Goal: Task Accomplishment & Management: Use online tool/utility

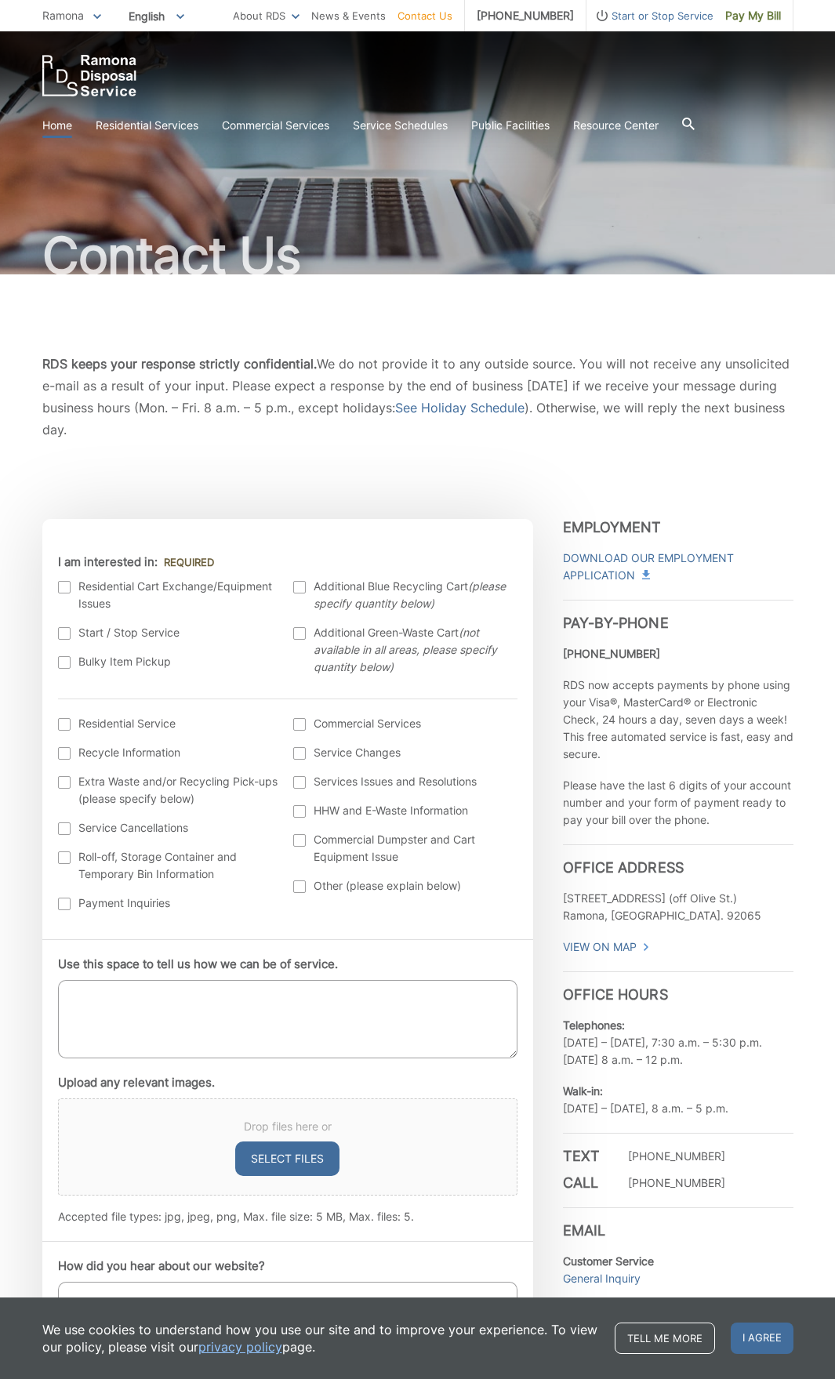
click at [71, 125] on link "Home" at bounding box center [57, 125] width 30 height 17
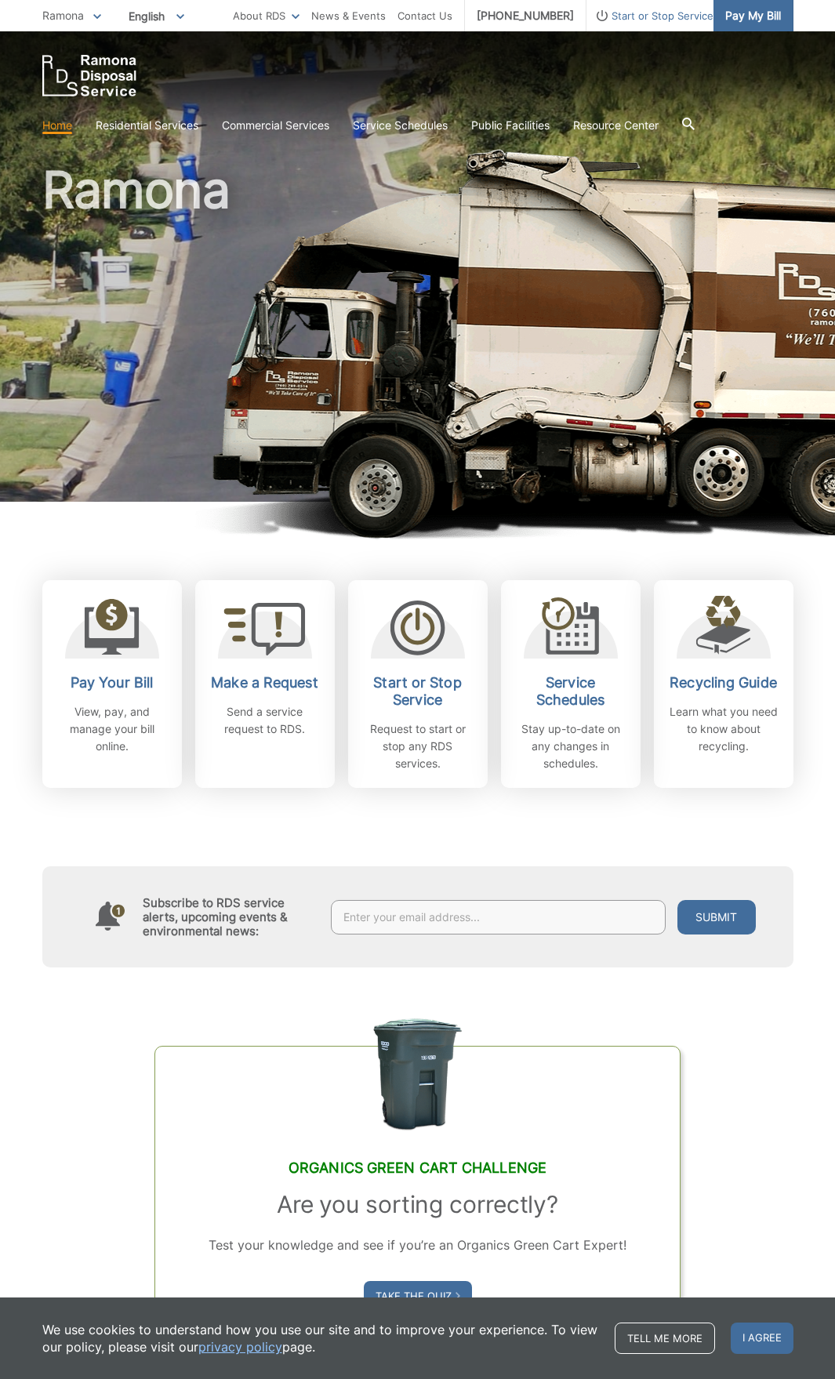
click at [744, 20] on span "Pay My Bill" at bounding box center [753, 15] width 56 height 17
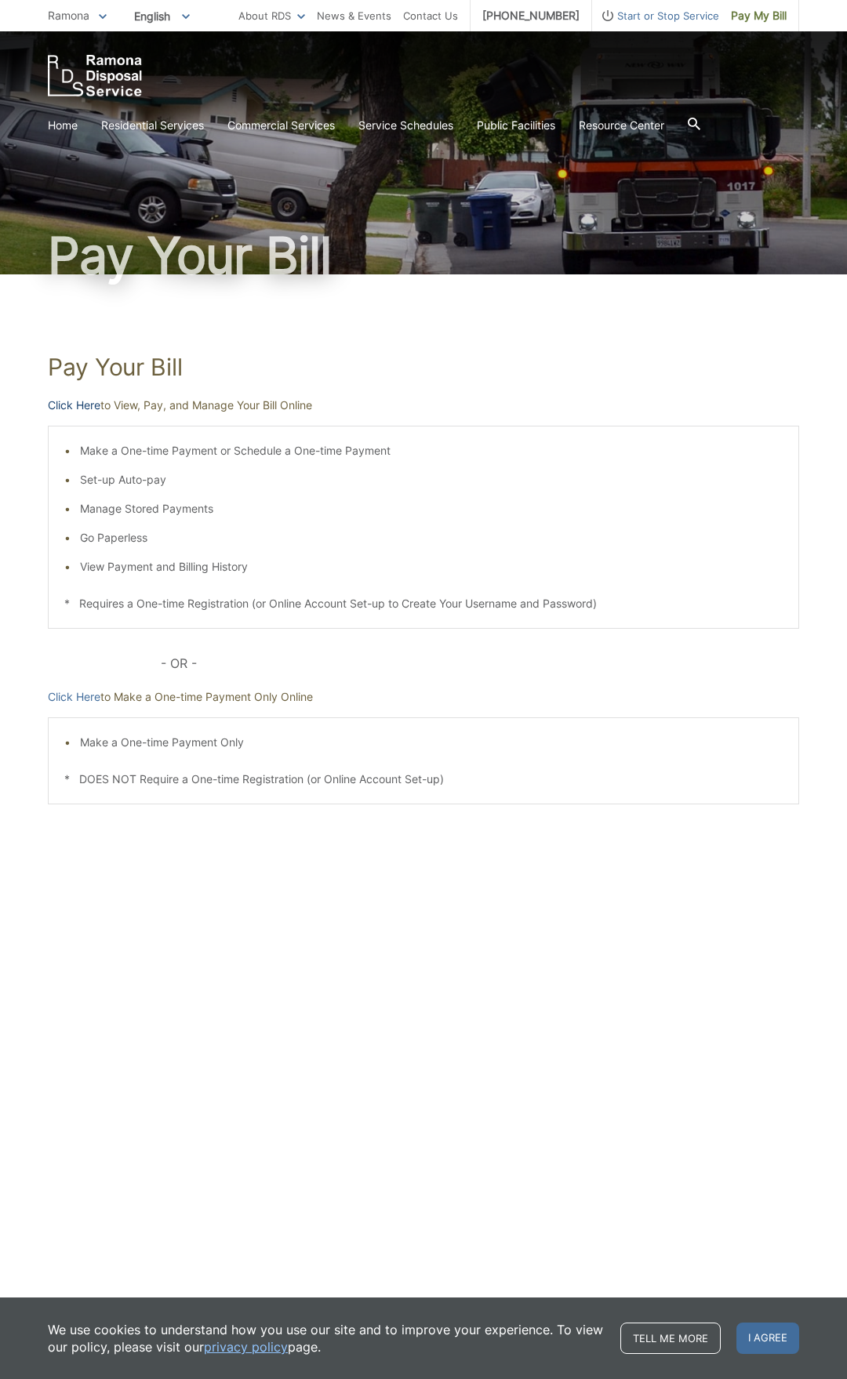
click at [74, 404] on link "Click Here" at bounding box center [74, 405] width 53 height 17
